Goal: Task Accomplishment & Management: Use online tool/utility

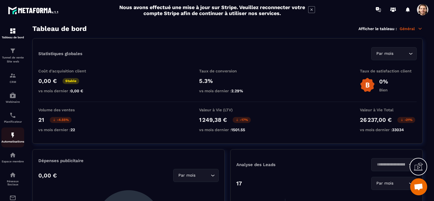
click at [10, 136] on img at bounding box center [12, 135] width 7 height 7
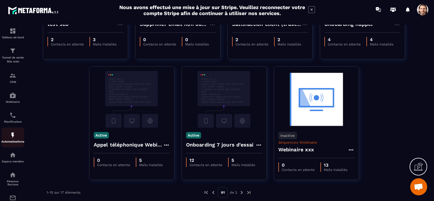
scroll to position [28, 0]
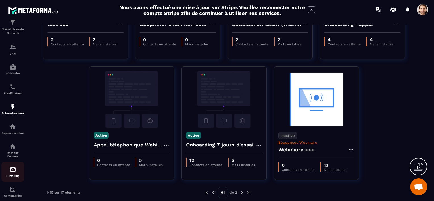
click at [16, 177] on p "E-mailing" at bounding box center [12, 175] width 23 height 3
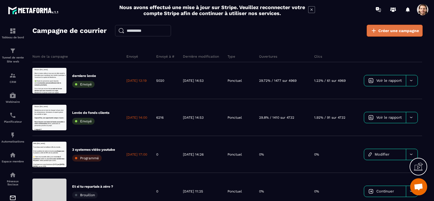
click at [379, 30] on span "Créer une campagne" at bounding box center [398, 31] width 41 height 6
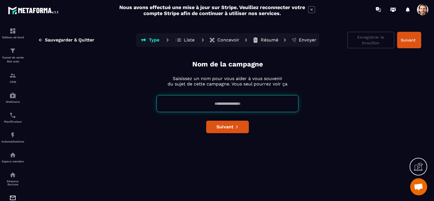
click at [226, 105] on input at bounding box center [227, 103] width 142 height 17
type input "*********"
drag, startPoint x: 280, startPoint y: 125, endPoint x: 266, endPoint y: 127, distance: 14.6
click at [280, 125] on div "Nom de la campagne Saisissez un nom pour vous aider à vous souvenir du sujet de…" at bounding box center [227, 129] width 387 height 139
click at [233, 123] on button "Suivant" at bounding box center [227, 127] width 43 height 12
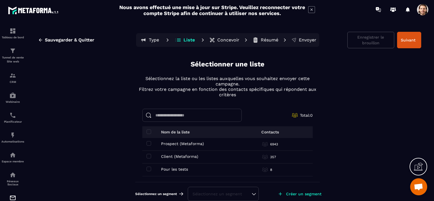
scroll to position [6, 0]
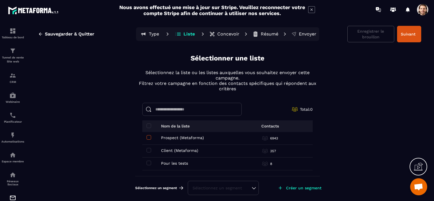
click at [147, 136] on span at bounding box center [149, 137] width 5 height 5
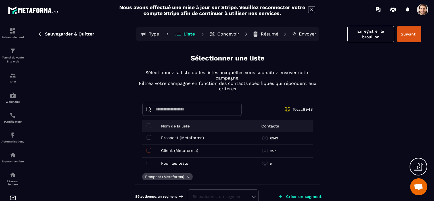
click at [147, 150] on span at bounding box center [149, 150] width 5 height 5
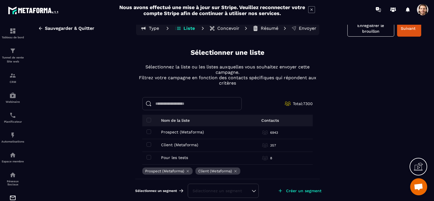
scroll to position [15, 0]
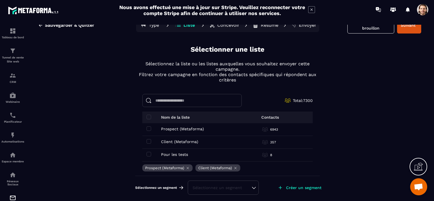
click at [221, 189] on div "Sélectionnez un segment" at bounding box center [222, 188] width 61 height 6
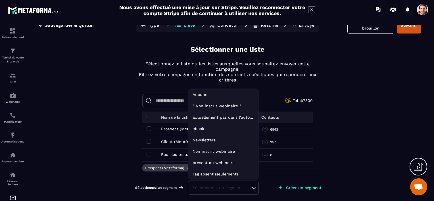
click at [201, 119] on li "actuellement pas dans l'automatisation webinar live" at bounding box center [223, 117] width 70 height 11
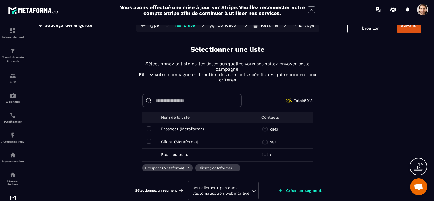
click at [225, 187] on div "actuellement pas dans l'automatisation webinar live" at bounding box center [222, 190] width 61 height 11
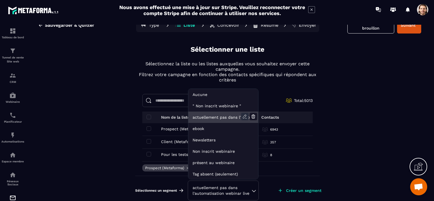
click at [241, 115] on icon at bounding box center [244, 116] width 7 height 7
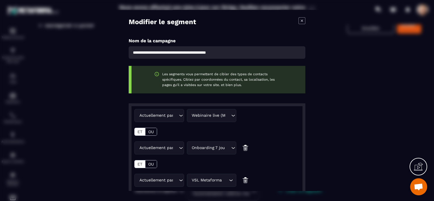
scroll to position [0, 0]
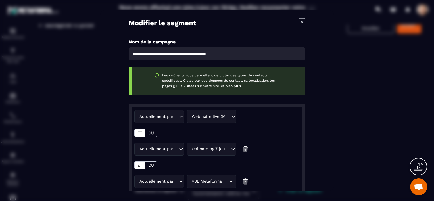
click at [300, 22] on icon "Modal window" at bounding box center [301, 21] width 7 height 7
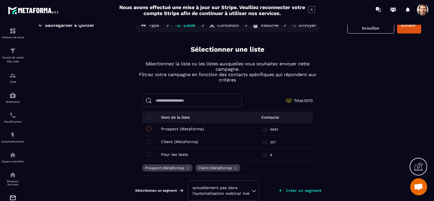
click at [147, 126] on span at bounding box center [149, 128] width 5 height 5
click at [147, 141] on span at bounding box center [149, 141] width 5 height 5
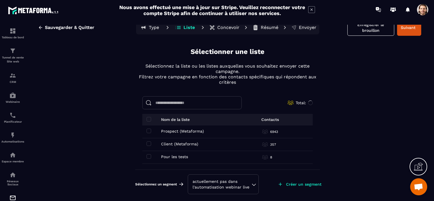
scroll to position [12, 0]
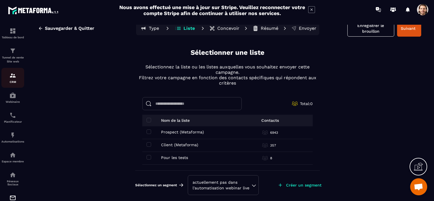
click at [16, 75] on img at bounding box center [12, 75] width 7 height 7
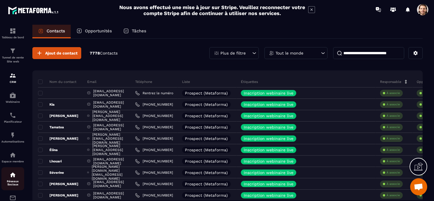
scroll to position [57, 0]
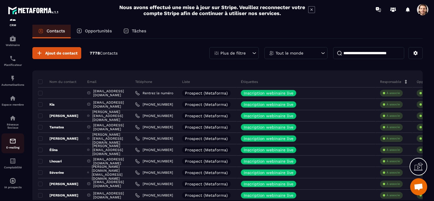
click at [15, 149] on p "E-mailing" at bounding box center [12, 147] width 23 height 3
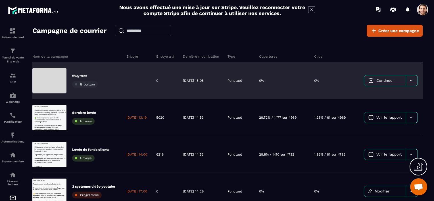
click at [143, 84] on div at bounding box center [137, 80] width 30 height 37
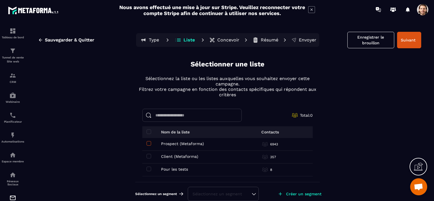
click at [147, 143] on span at bounding box center [149, 143] width 5 height 5
click at [147, 156] on span at bounding box center [149, 156] width 5 height 5
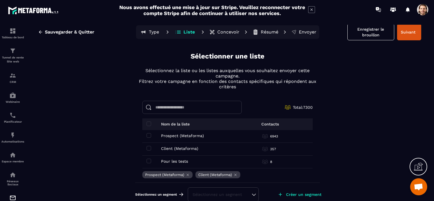
scroll to position [15, 0]
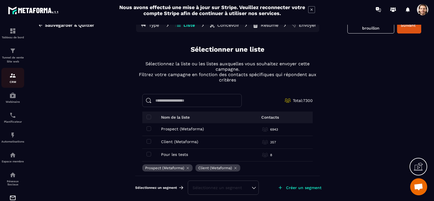
click at [14, 82] on p "CRM" at bounding box center [12, 81] width 23 height 3
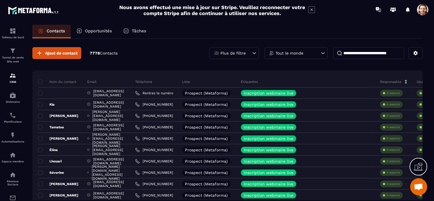
click at [234, 50] on div "Plus de filtre" at bounding box center [233, 53] width 49 height 12
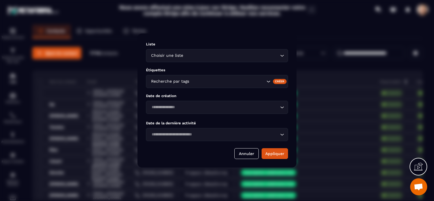
click at [187, 57] on input "Search for option" at bounding box center [231, 56] width 94 height 6
click at [177, 94] on p "Date de création" at bounding box center [217, 96] width 142 height 4
click at [242, 153] on button "Annuler" at bounding box center [246, 153] width 24 height 11
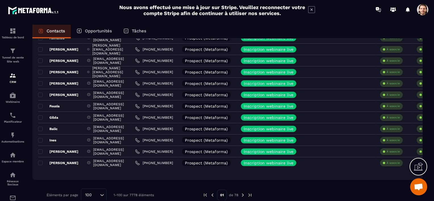
scroll to position [1064, 0]
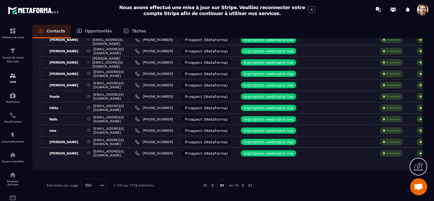
click at [249, 186] on img at bounding box center [249, 185] width 5 height 5
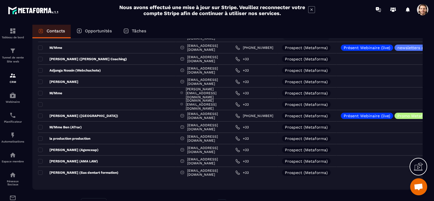
scroll to position [814, 0]
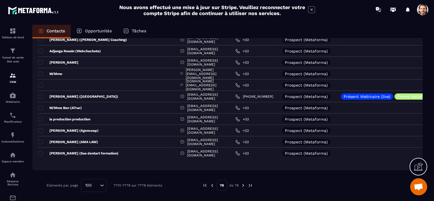
click at [211, 185] on img at bounding box center [212, 185] width 5 height 5
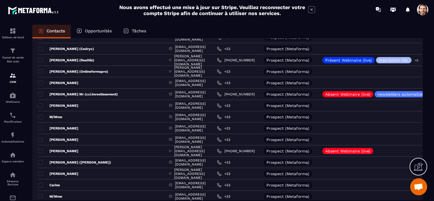
scroll to position [625, 0]
